Goal: Transaction & Acquisition: Purchase product/service

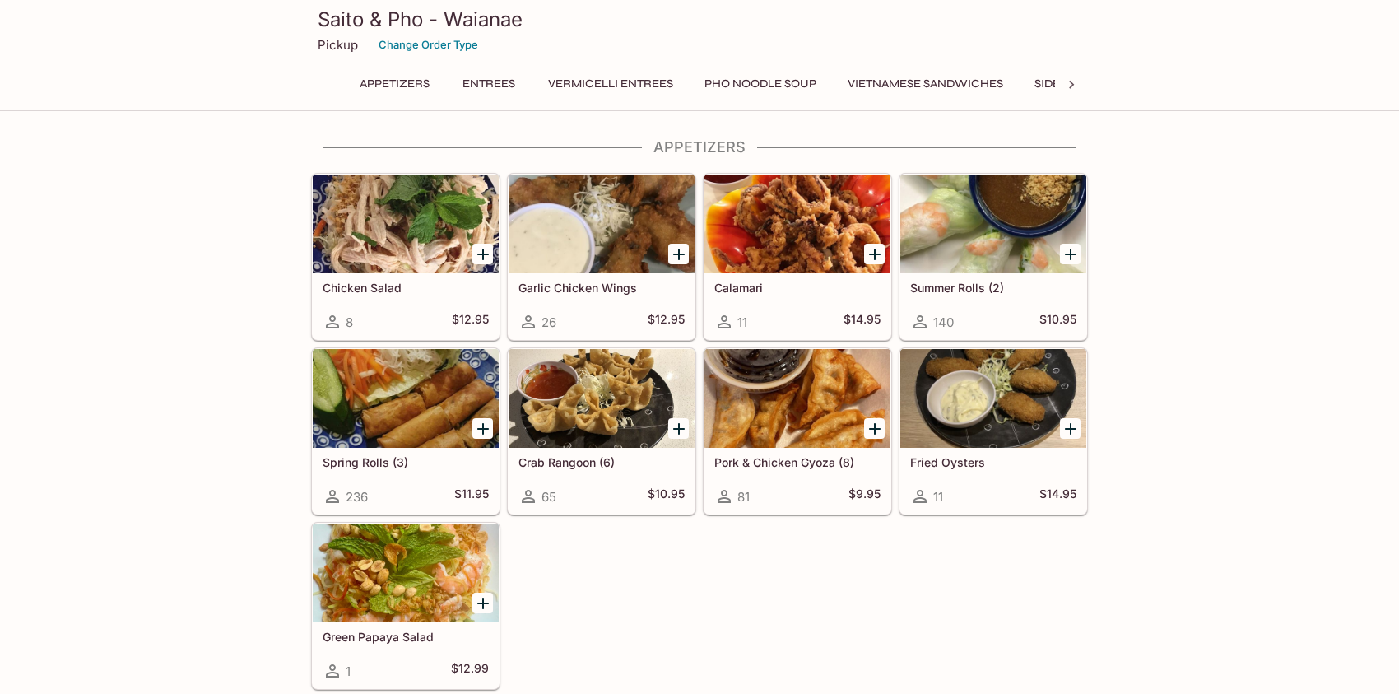
click at [614, 80] on button "Vermicelli Entrees" at bounding box center [610, 83] width 143 height 23
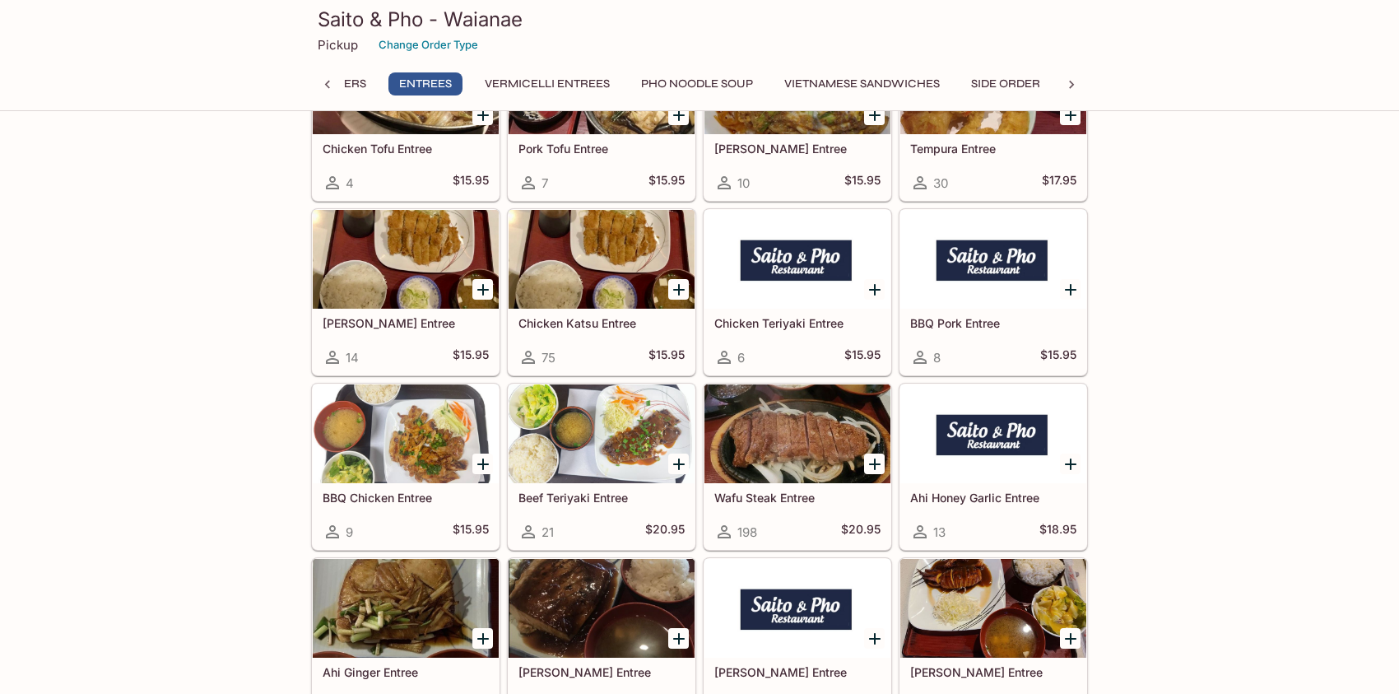
scroll to position [772, 0]
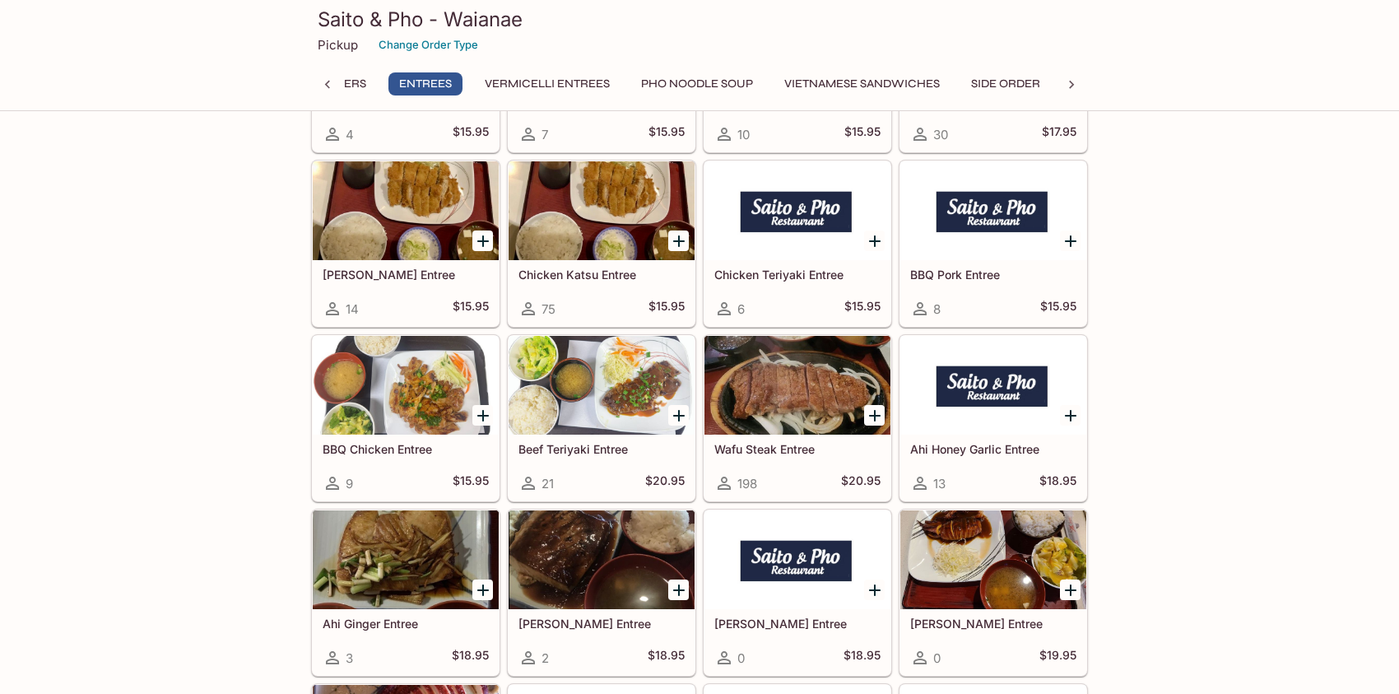
click at [787, 389] on div at bounding box center [798, 385] width 186 height 99
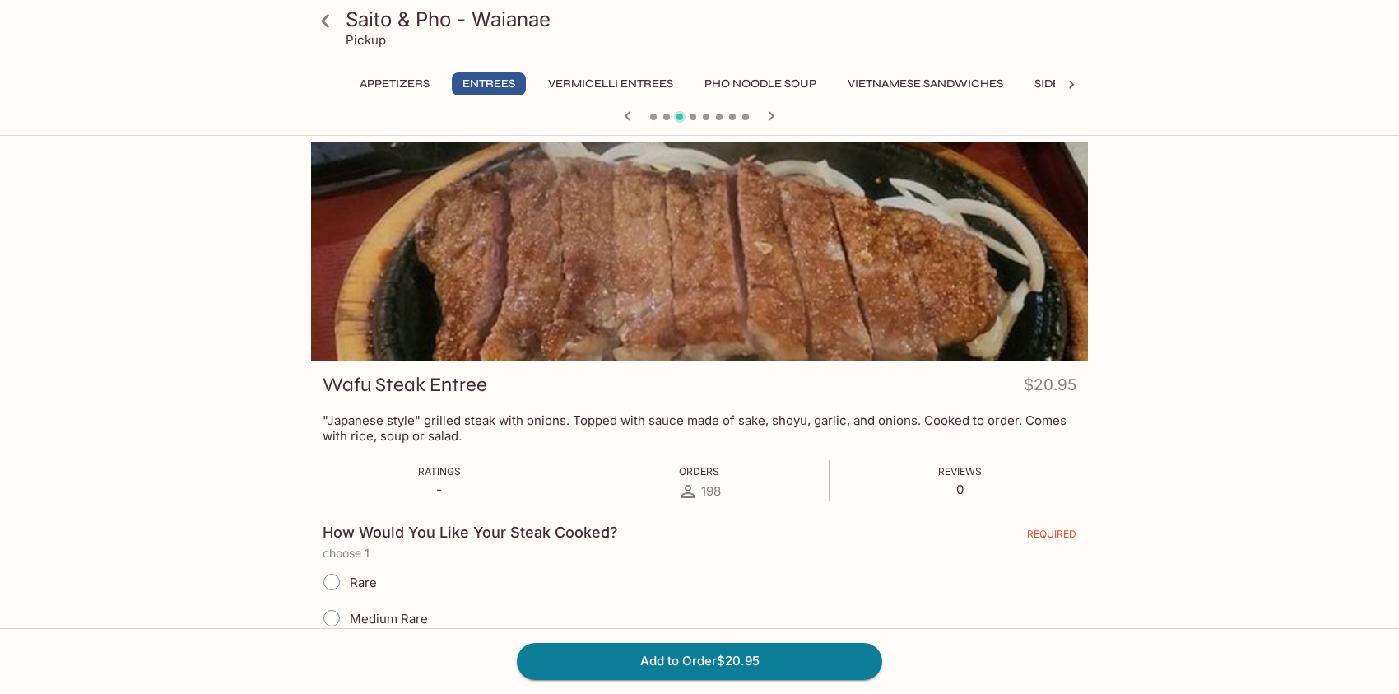
click at [590, 83] on button "Vermicelli Entrees" at bounding box center [610, 83] width 143 height 23
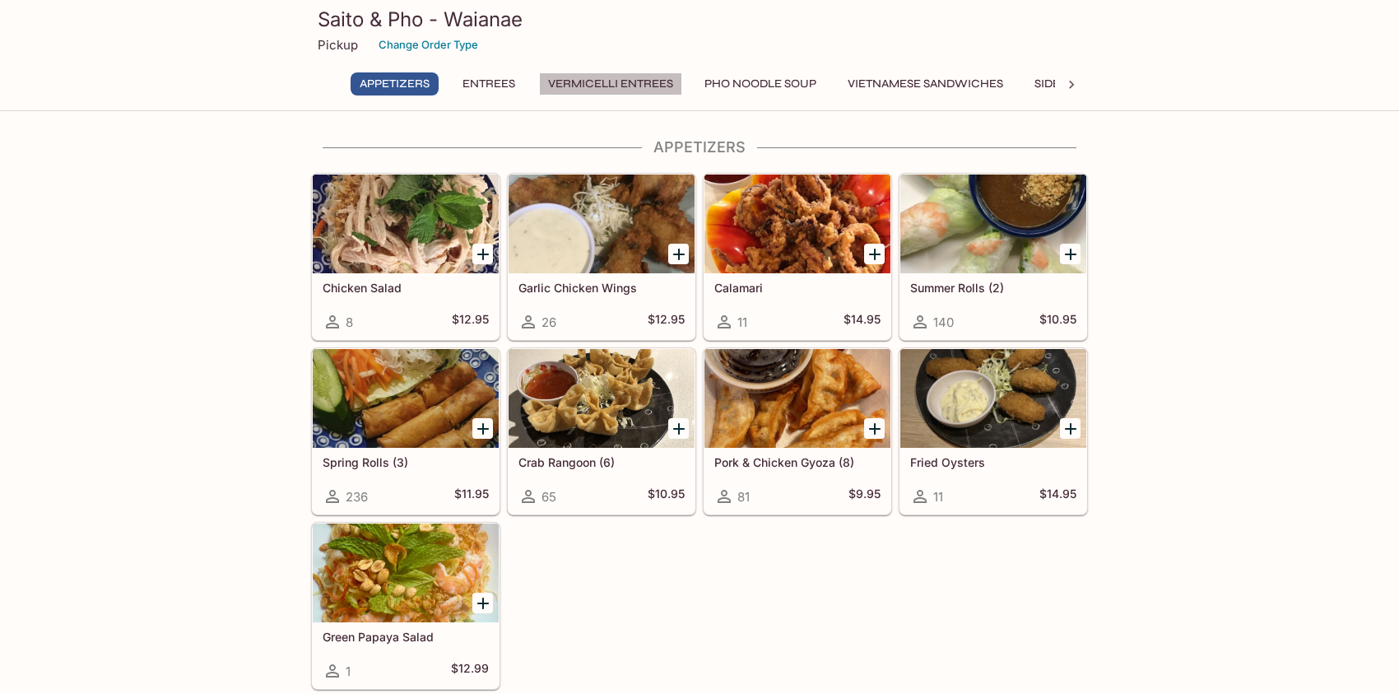
click at [617, 79] on button "Vermicelli Entrees" at bounding box center [610, 83] width 143 height 23
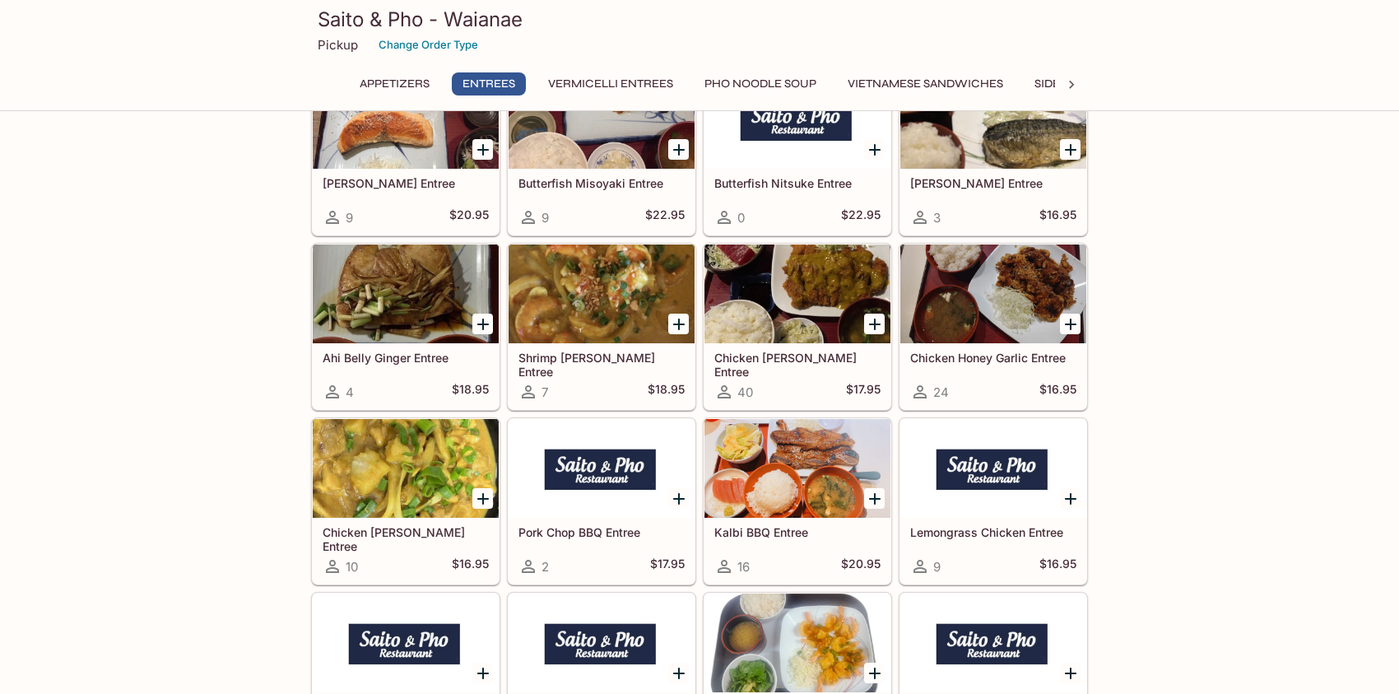
scroll to position [1735, 0]
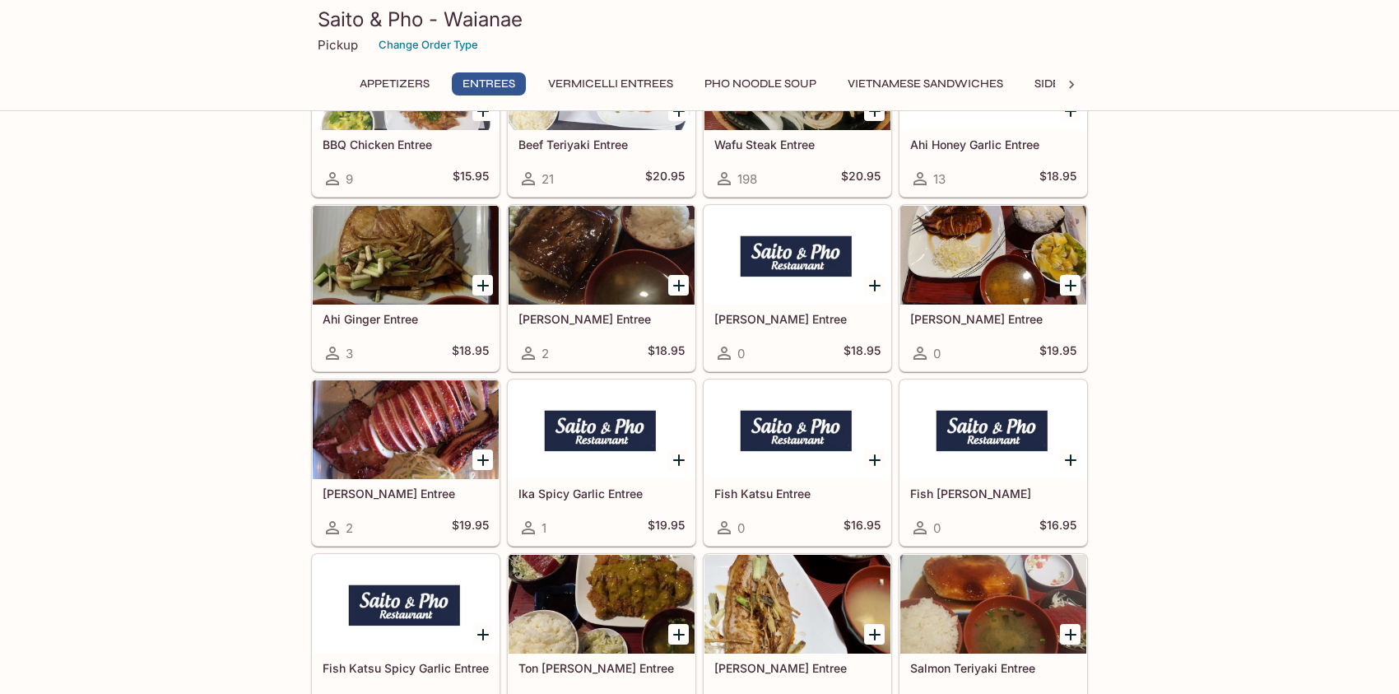
click at [617, 85] on button "Vermicelli Entrees" at bounding box center [610, 83] width 143 height 23
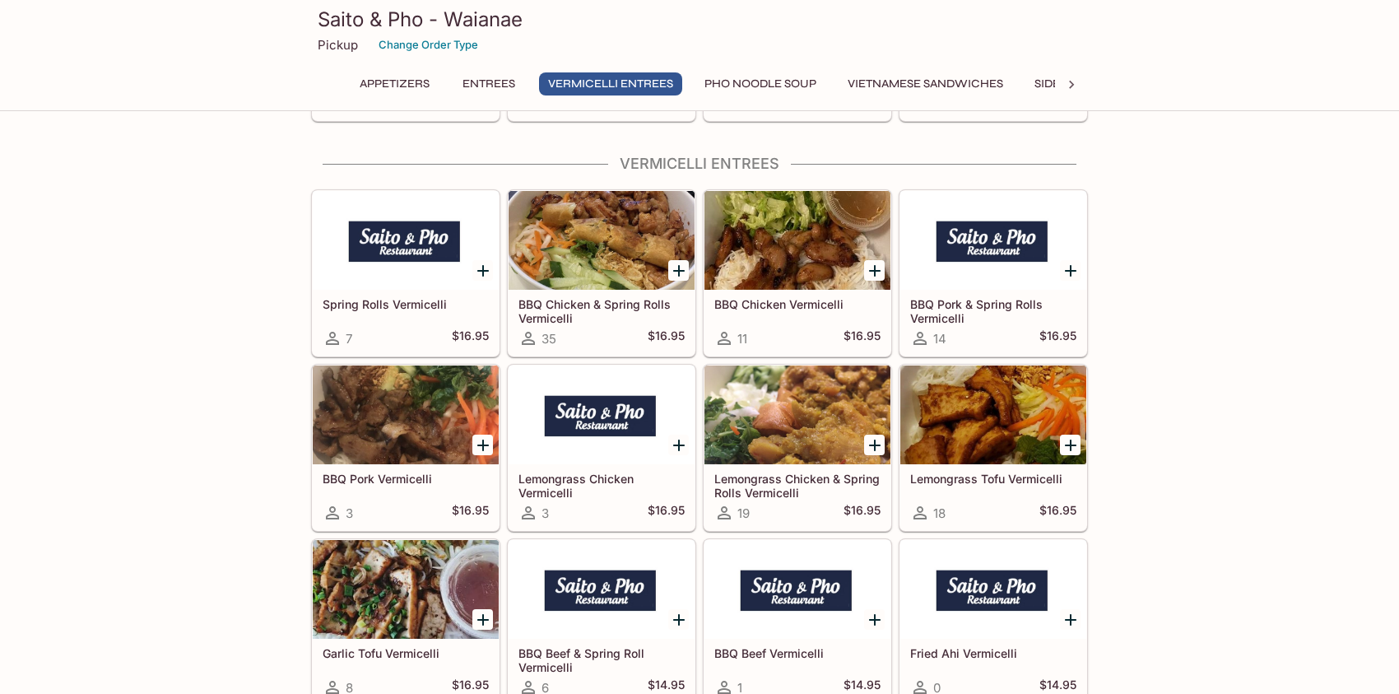
scroll to position [2559, 0]
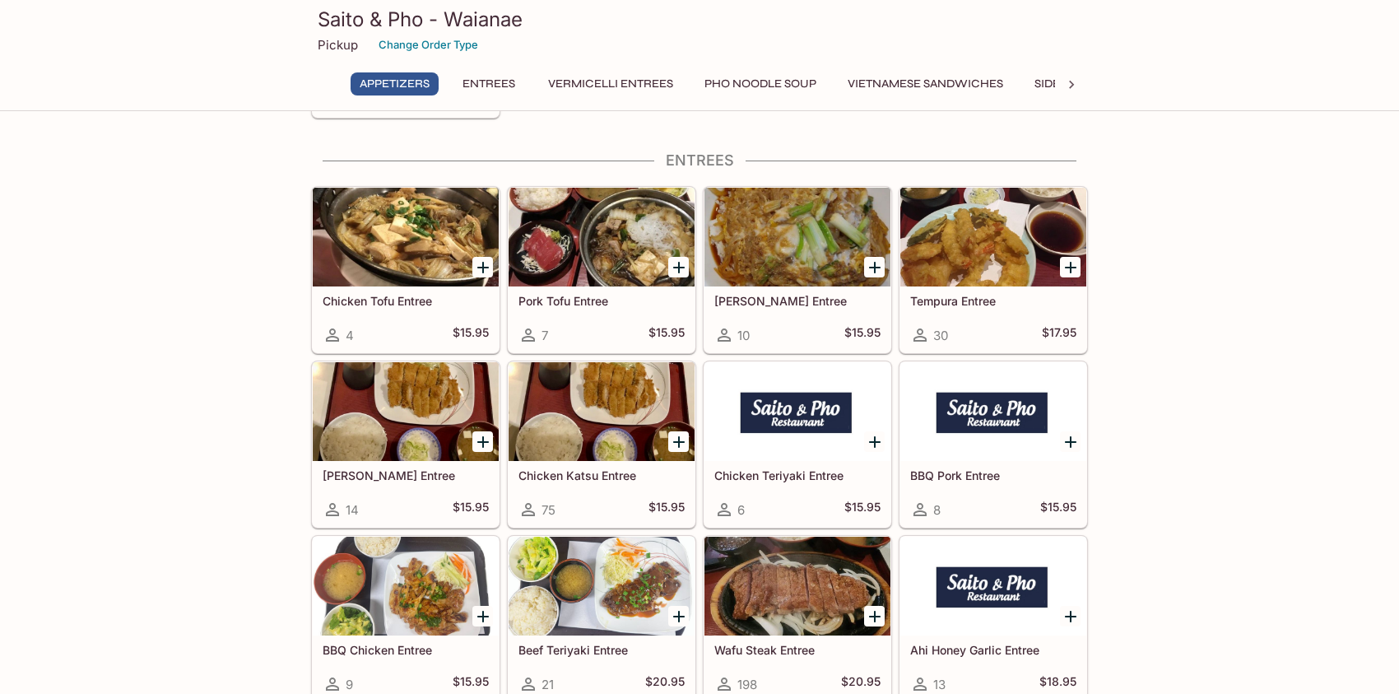
scroll to position [576, 0]
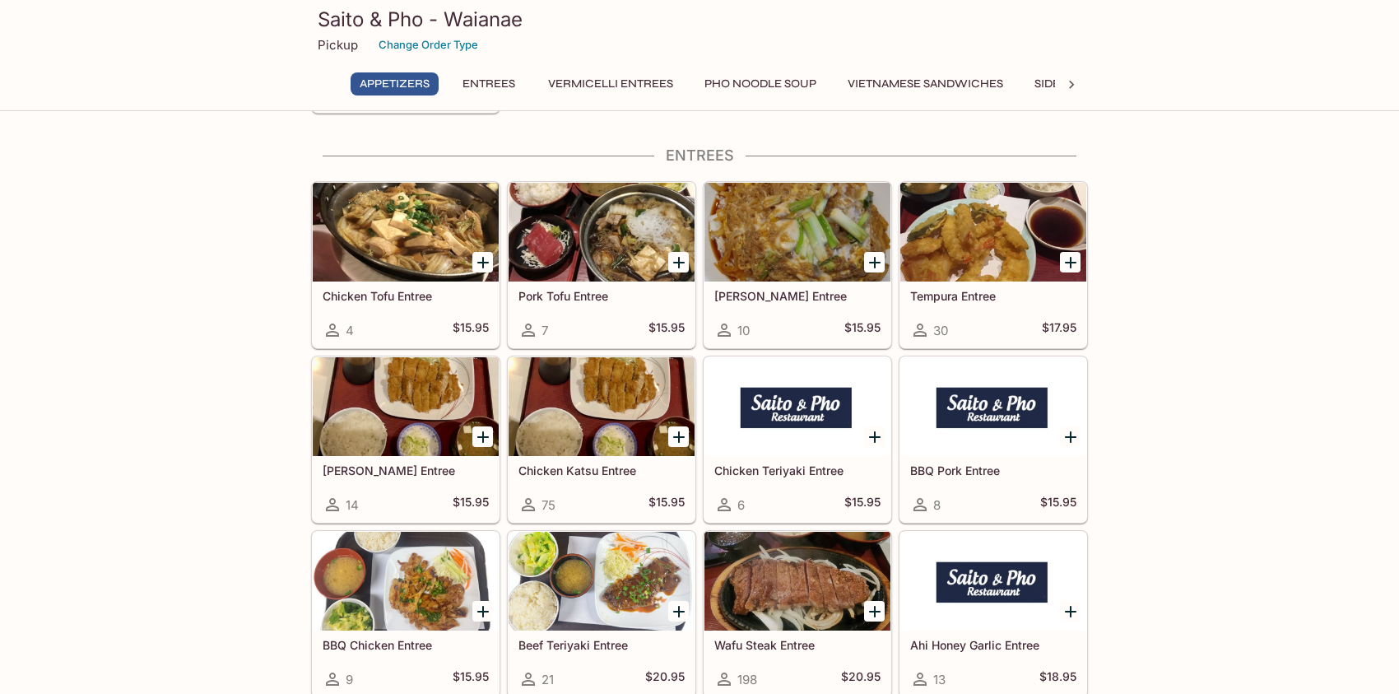
click at [1050, 82] on button "Side Order" at bounding box center [1069, 83] width 87 height 23
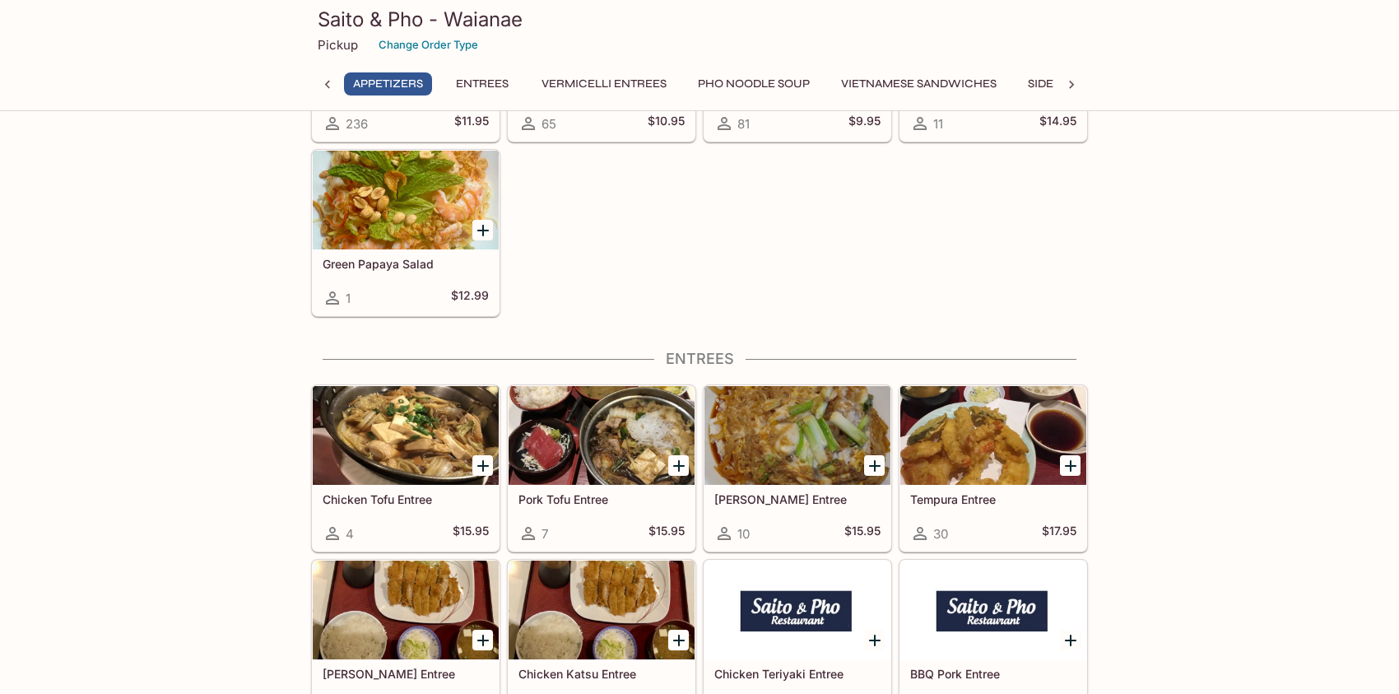
scroll to position [278, 0]
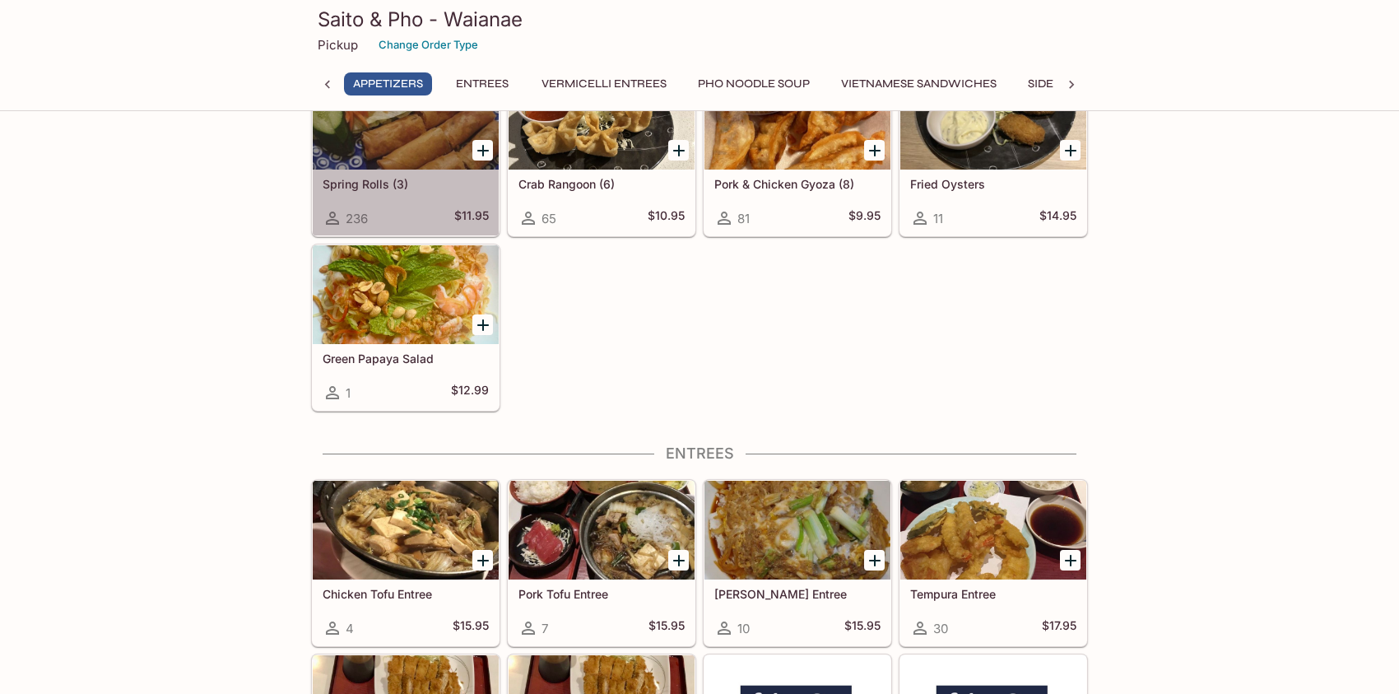
click at [445, 146] on div at bounding box center [406, 120] width 186 height 99
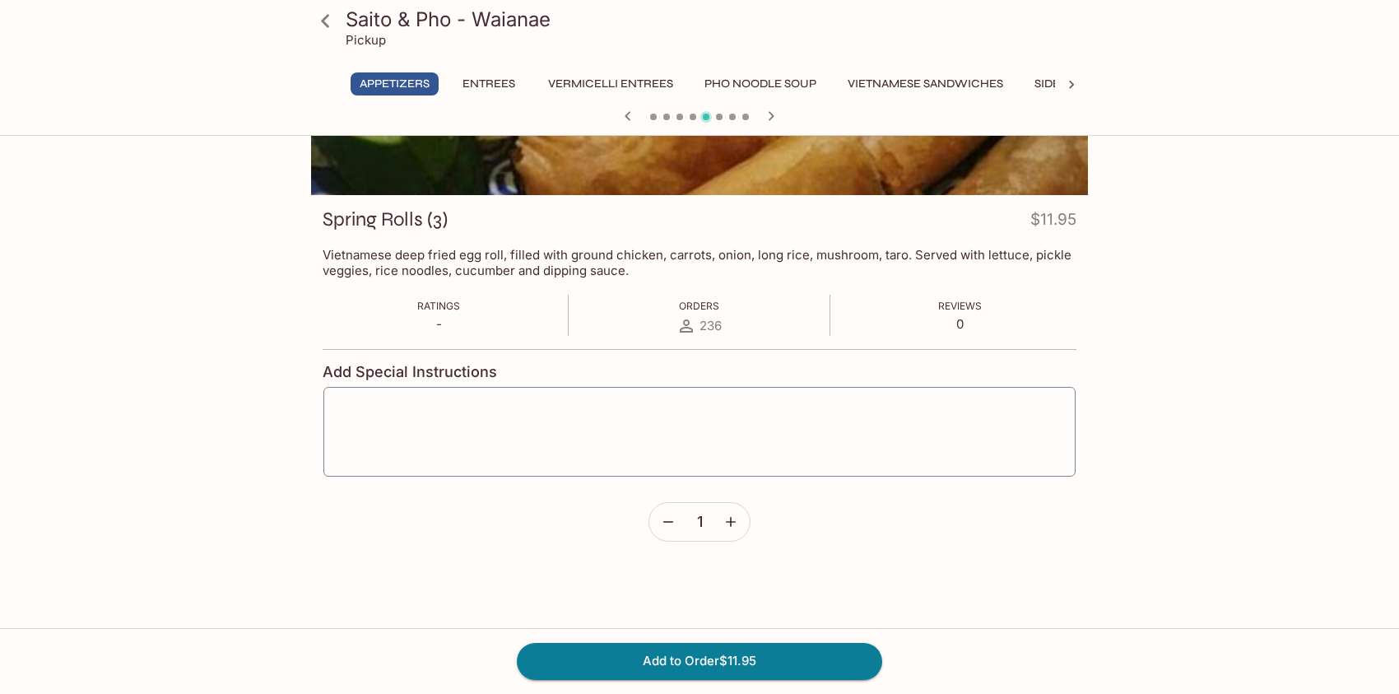
scroll to position [166, 0]
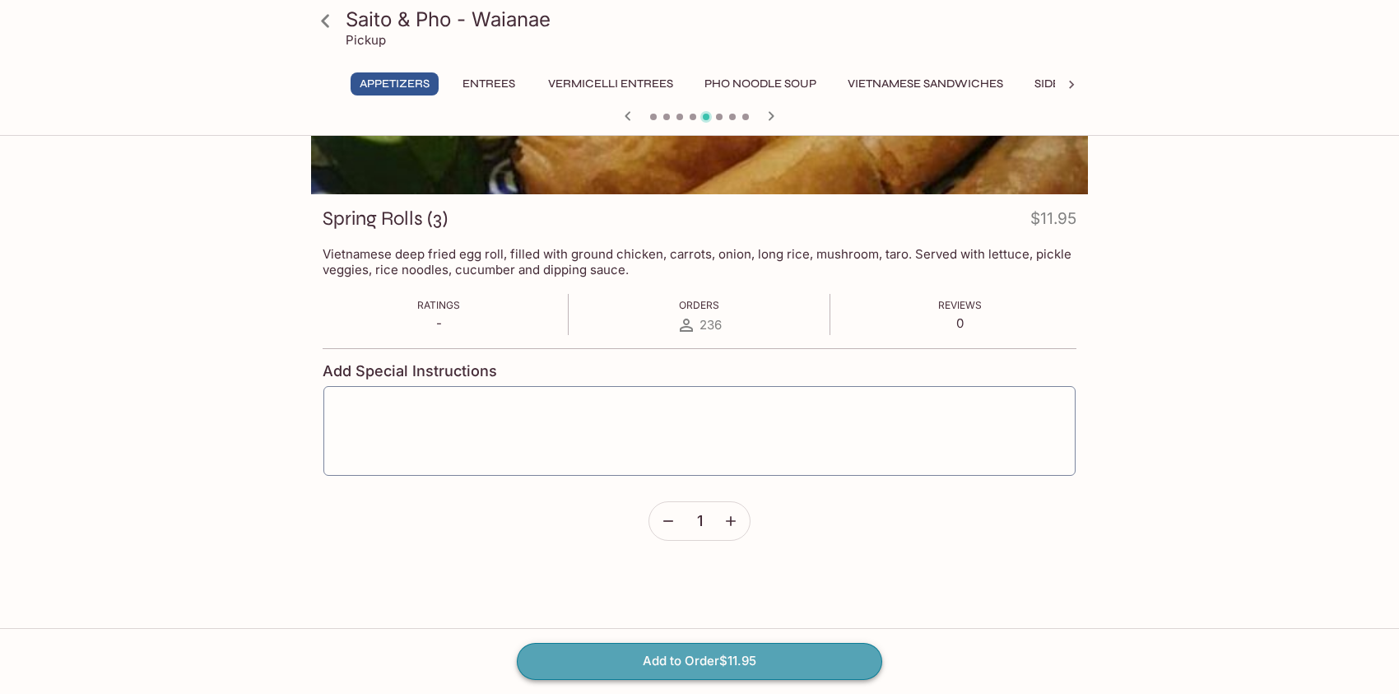
click at [662, 666] on button "Add to Order $11.95" at bounding box center [700, 661] width 366 height 36
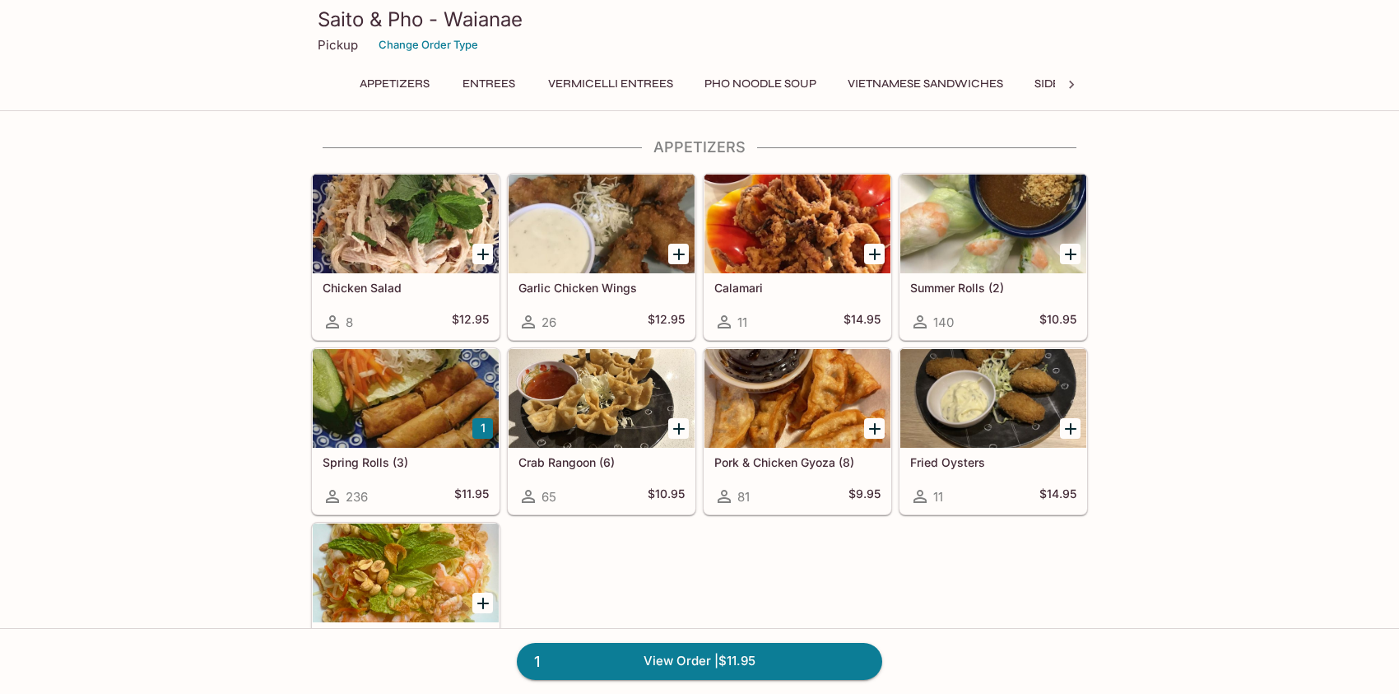
click at [606, 81] on button "Vermicelli Entrees" at bounding box center [610, 83] width 143 height 23
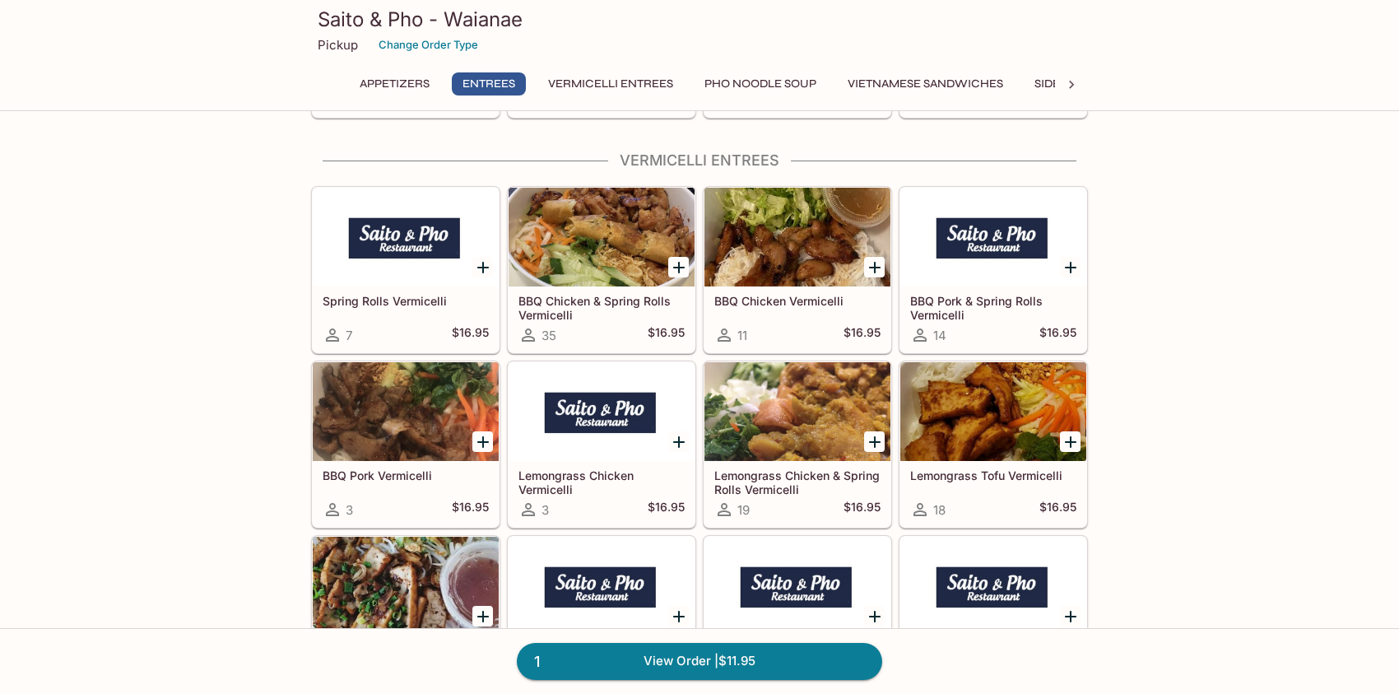
scroll to position [2559, 0]
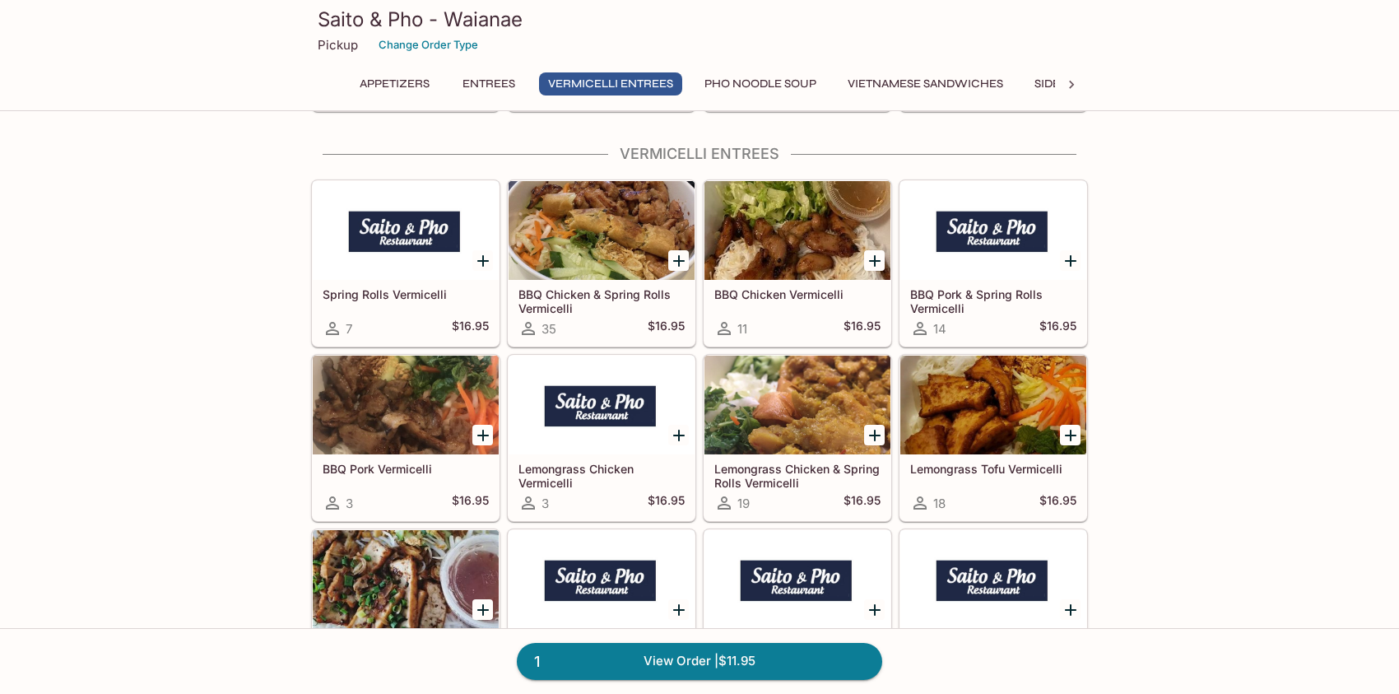
click at [782, 405] on div at bounding box center [798, 405] width 186 height 99
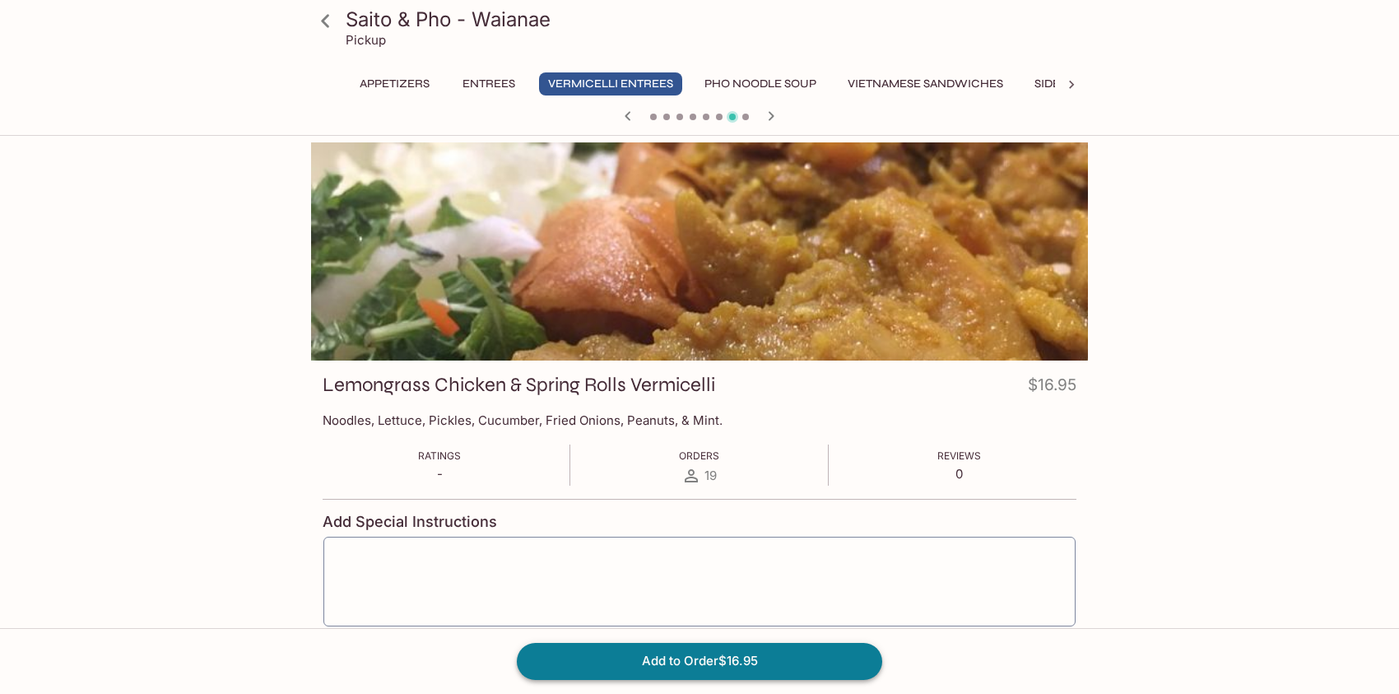
click at [672, 658] on button "Add to Order $16.95" at bounding box center [700, 661] width 366 height 36
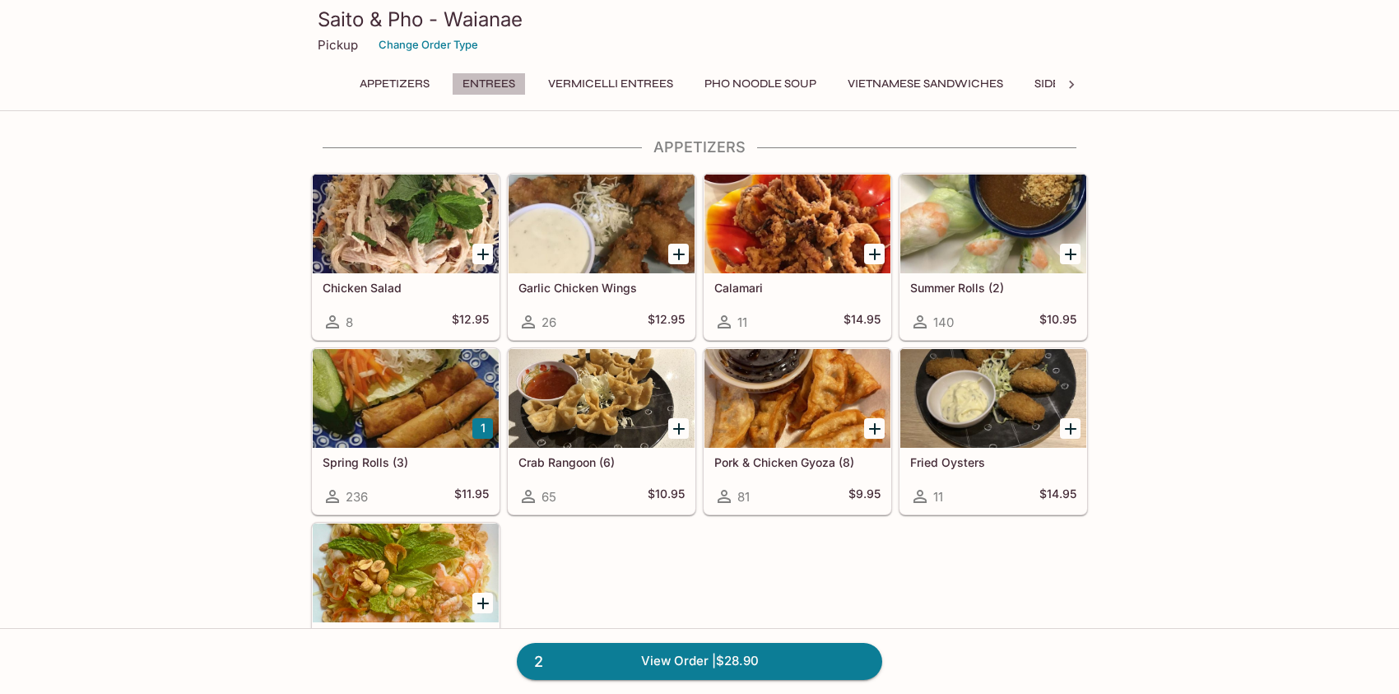
click at [500, 75] on button "Entrees" at bounding box center [489, 83] width 74 height 23
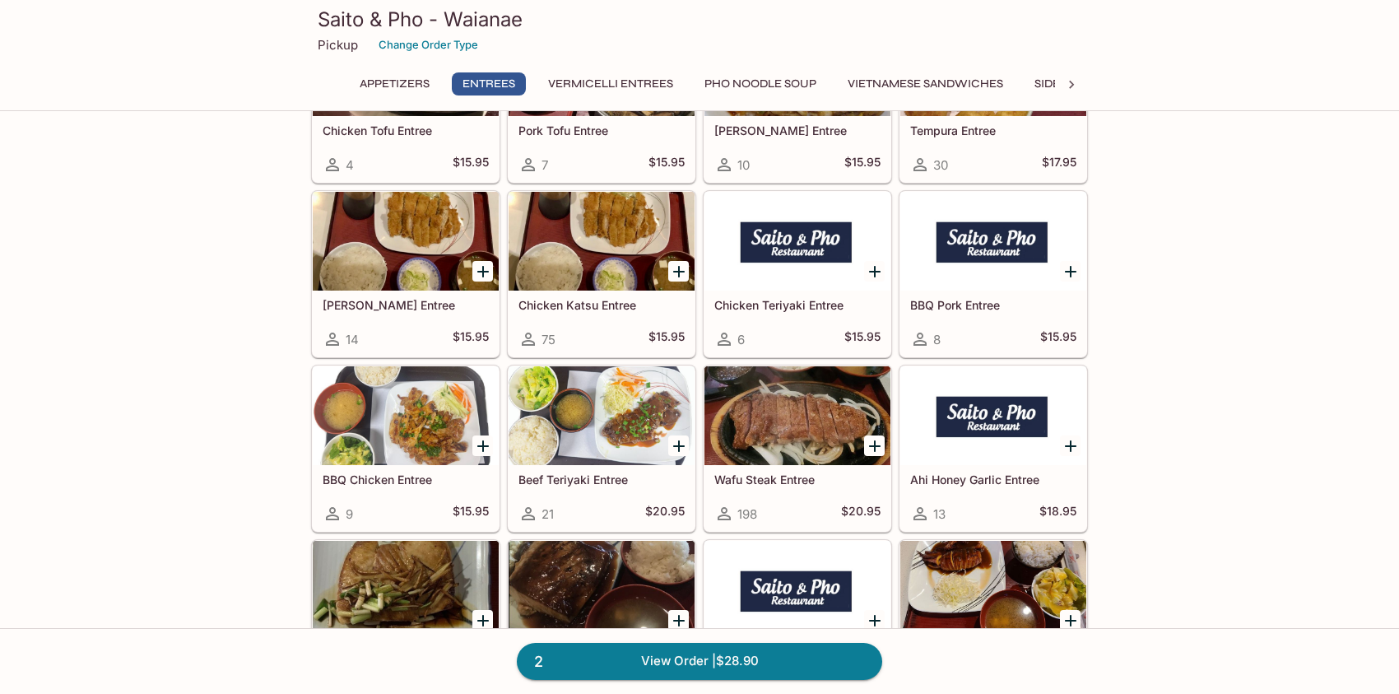
scroll to position [746, 0]
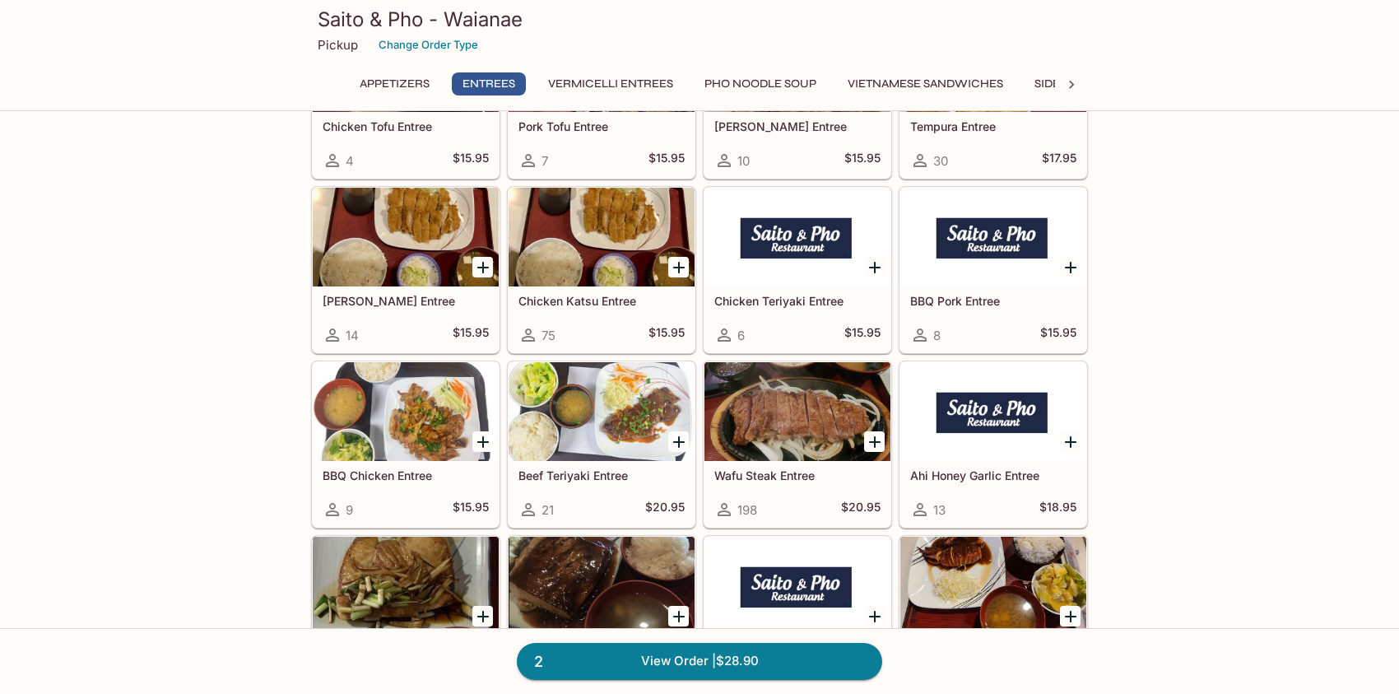
click at [800, 406] on div at bounding box center [798, 411] width 186 height 99
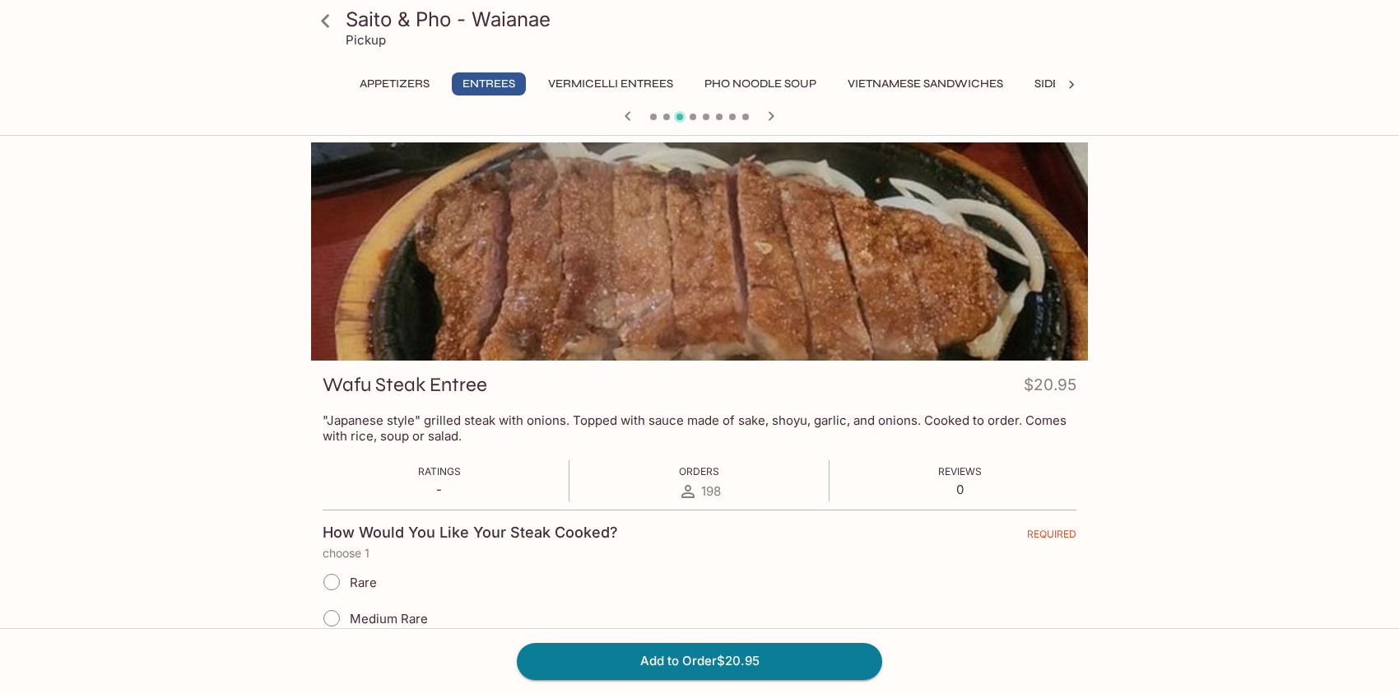
click at [333, 619] on input "Medium Rare" at bounding box center [331, 618] width 35 height 35
radio input "true"
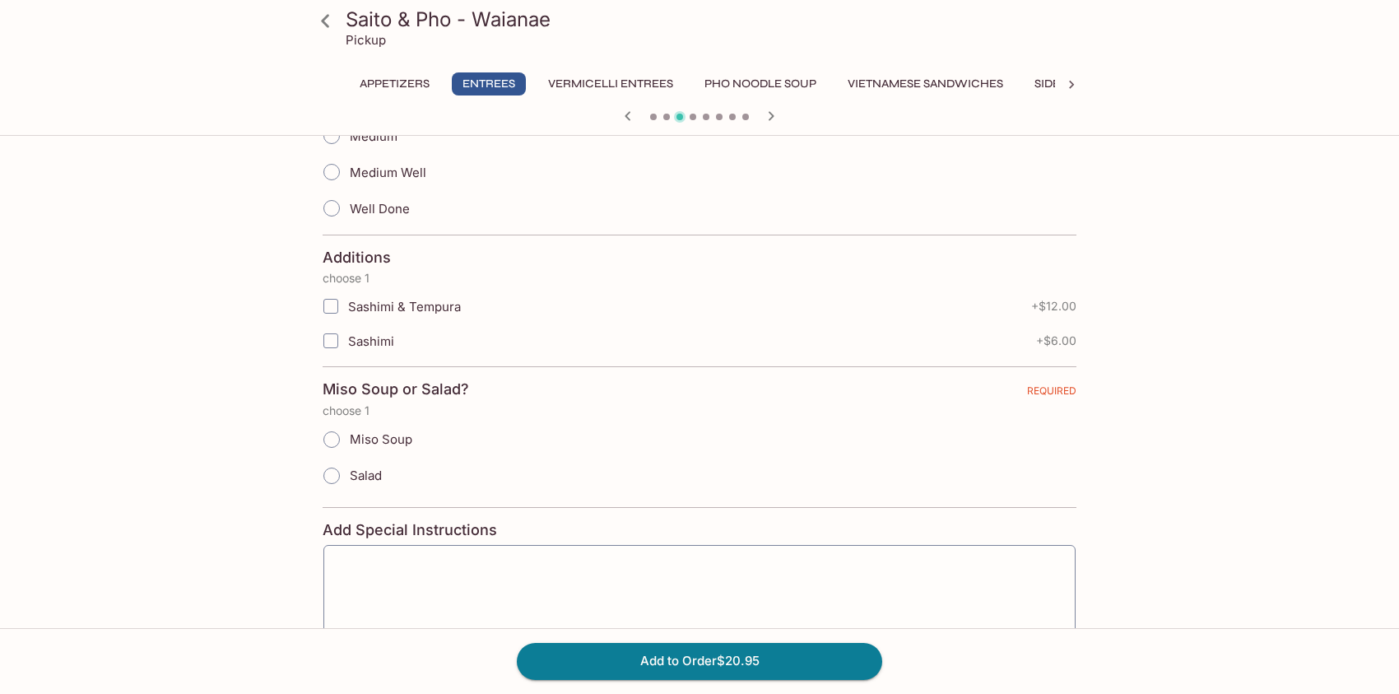
scroll to position [412, 0]
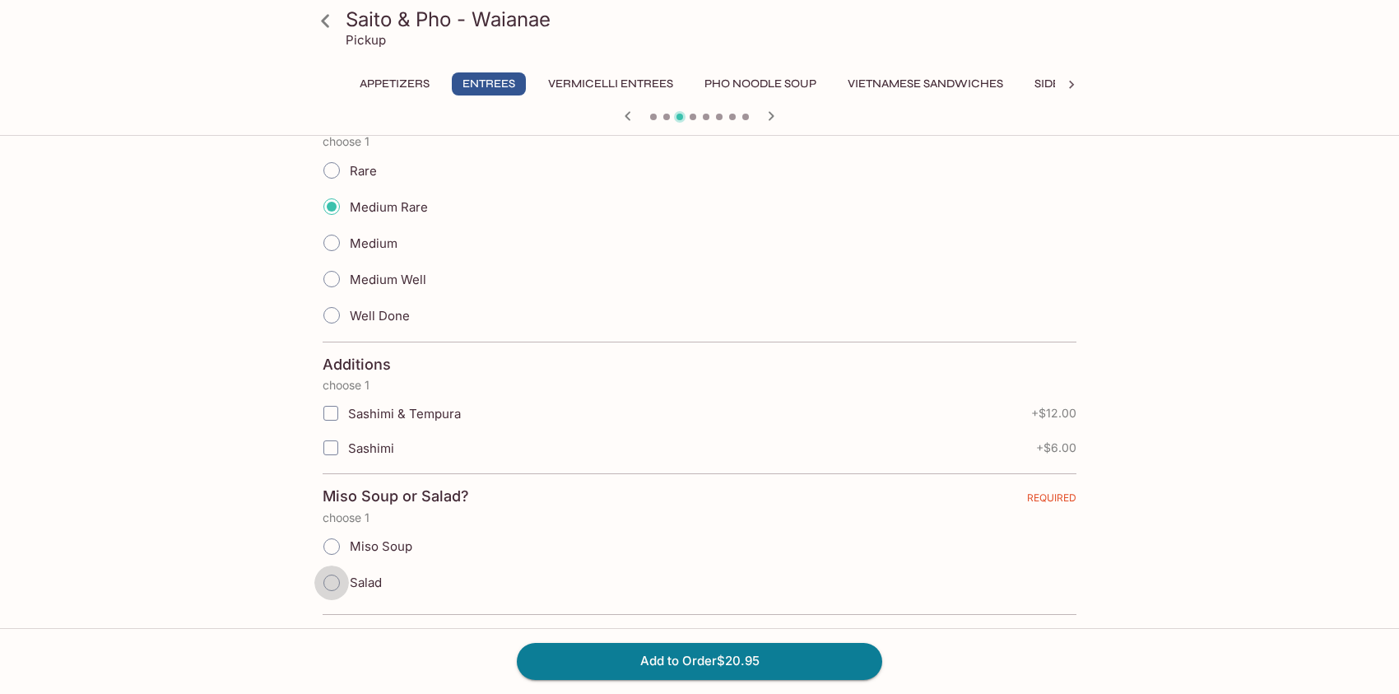
click at [333, 580] on input "Salad" at bounding box center [331, 583] width 35 height 35
radio input "true"
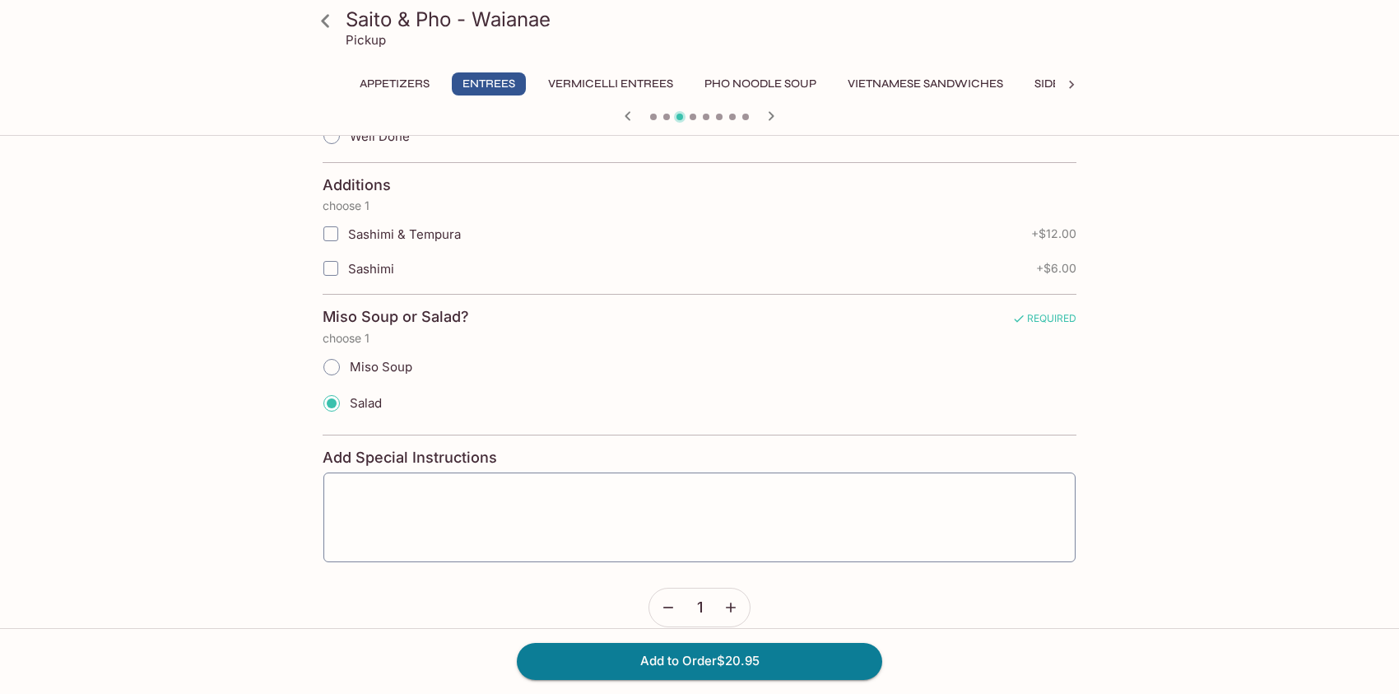
scroll to position [611, 0]
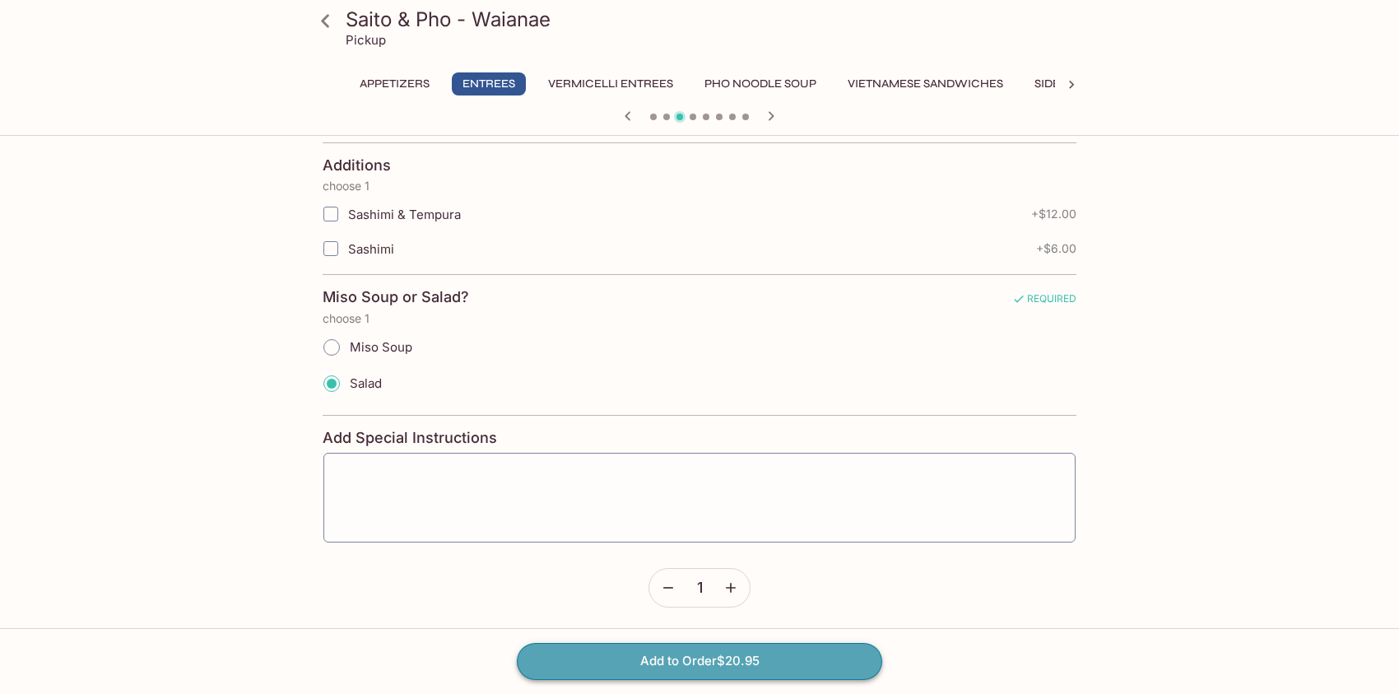
click at [680, 657] on button "Add to Order $20.95" at bounding box center [700, 661] width 366 height 36
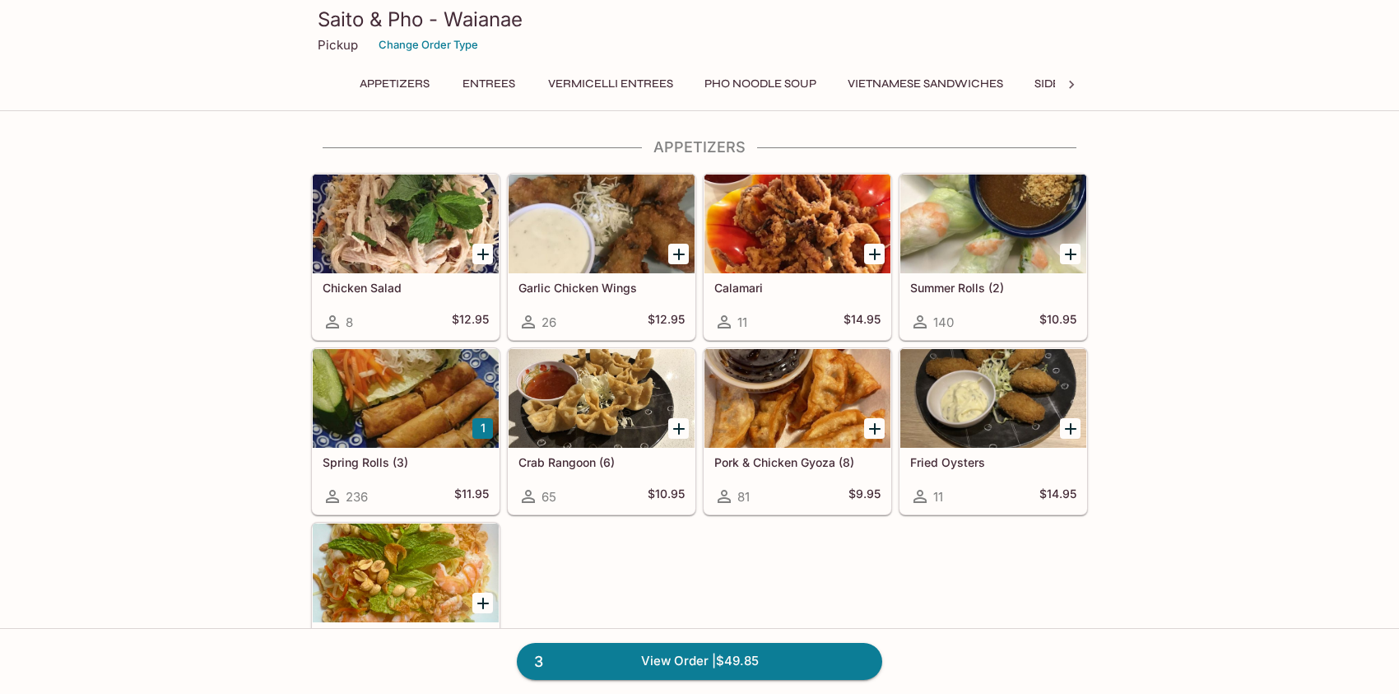
click at [749, 663] on link "3 View Order | $49.85" at bounding box center [700, 661] width 366 height 36
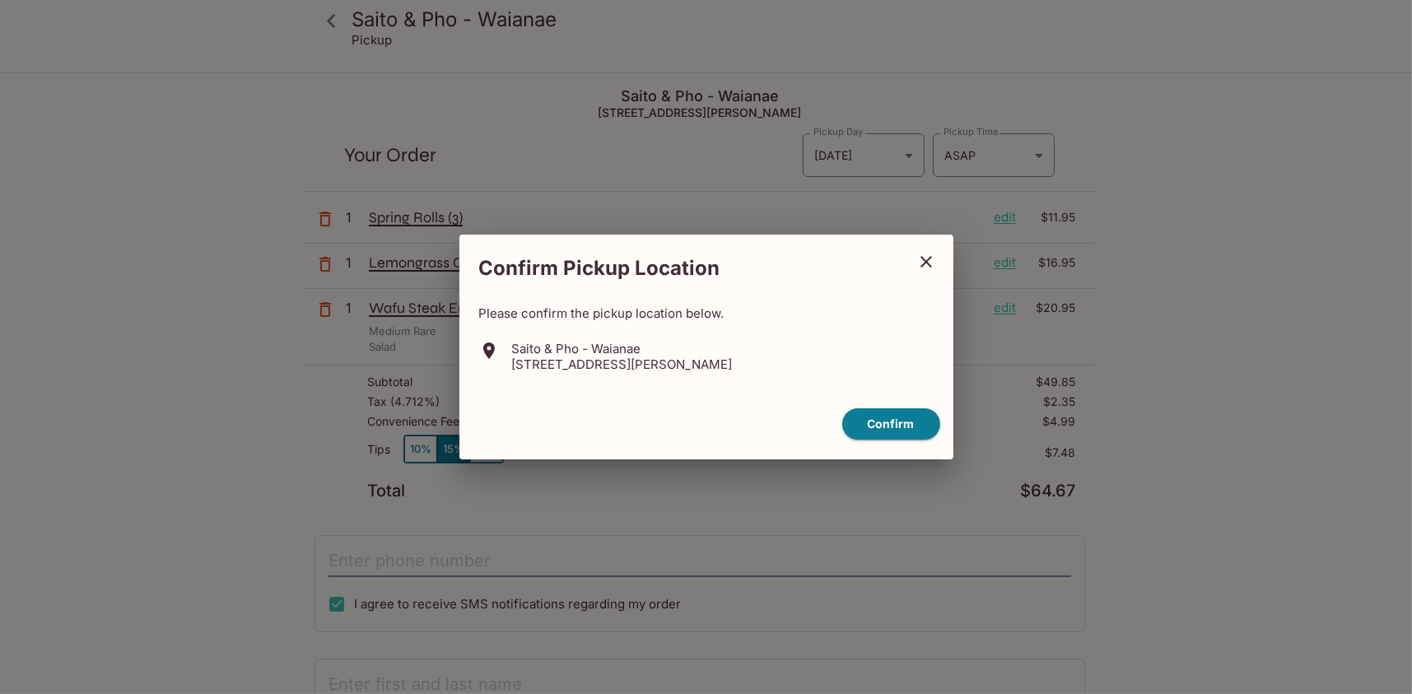
drag, startPoint x: 794, startPoint y: 258, endPoint x: 878, endPoint y: 248, distance: 85.4
click at [917, 248] on div "Confirm Pickup Location" at bounding box center [706, 268] width 494 height 41
click at [925, 262] on icon "close" at bounding box center [926, 262] width 12 height 12
